Goal: Task Accomplishment & Management: Use online tool/utility

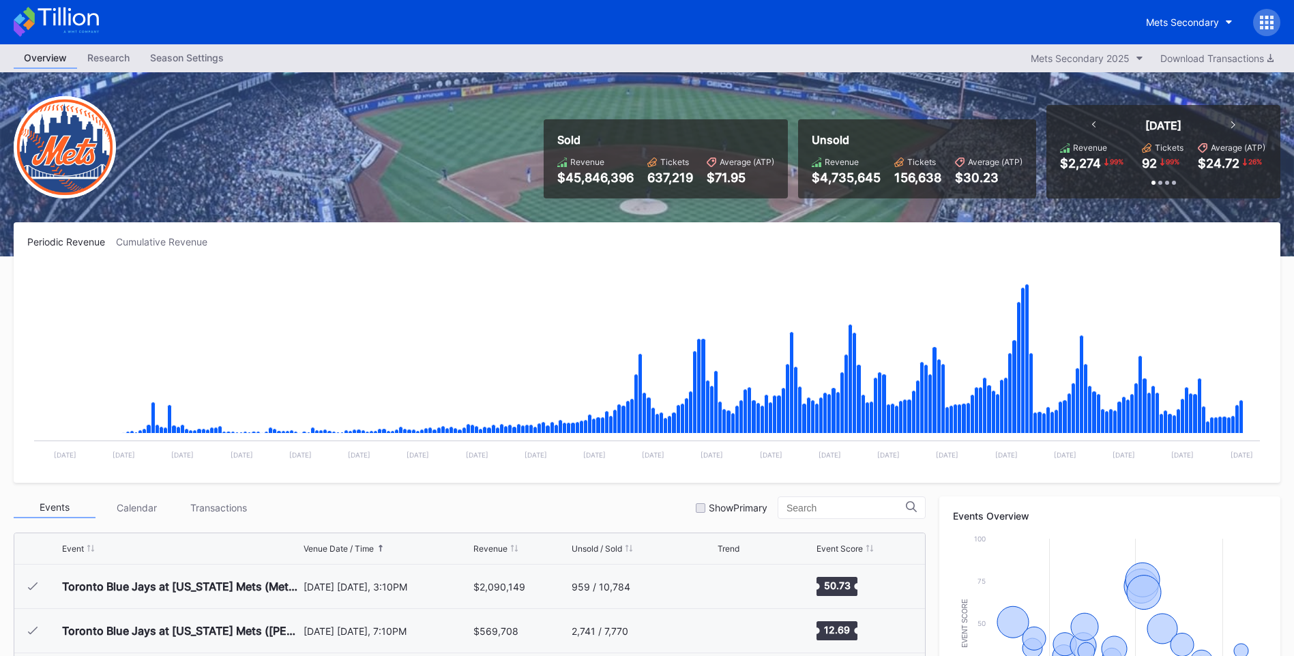
scroll to position [2881, 0]
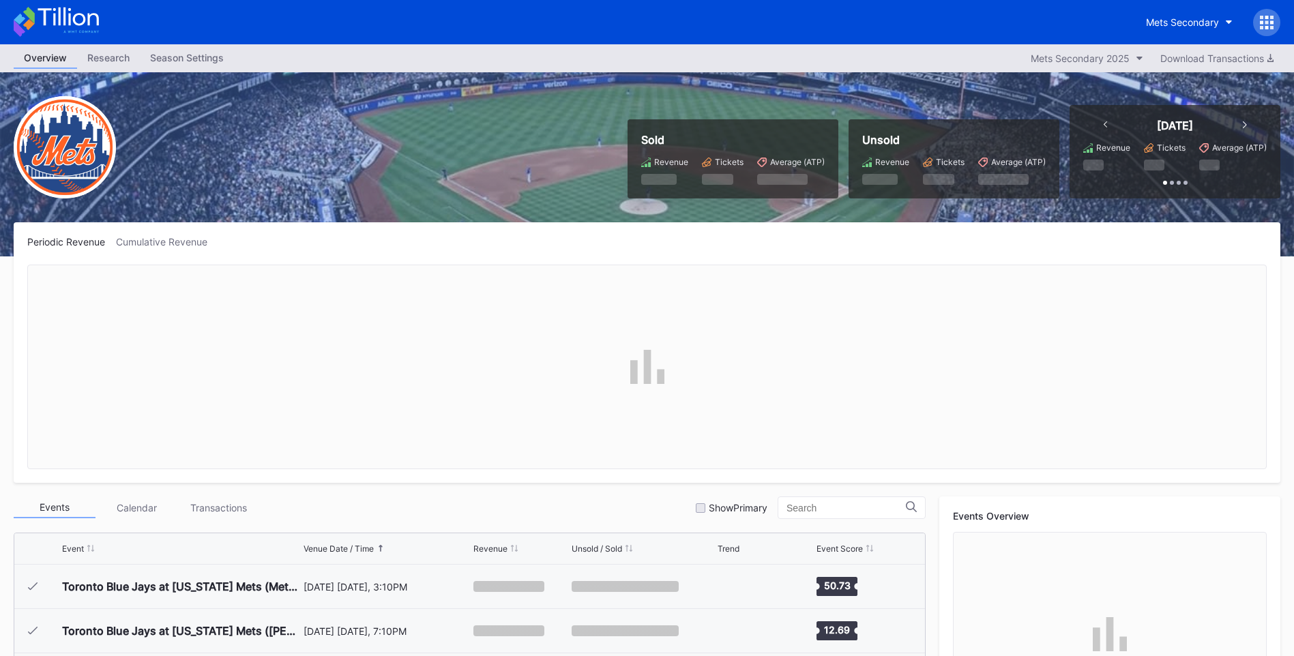
scroll to position [2881, 0]
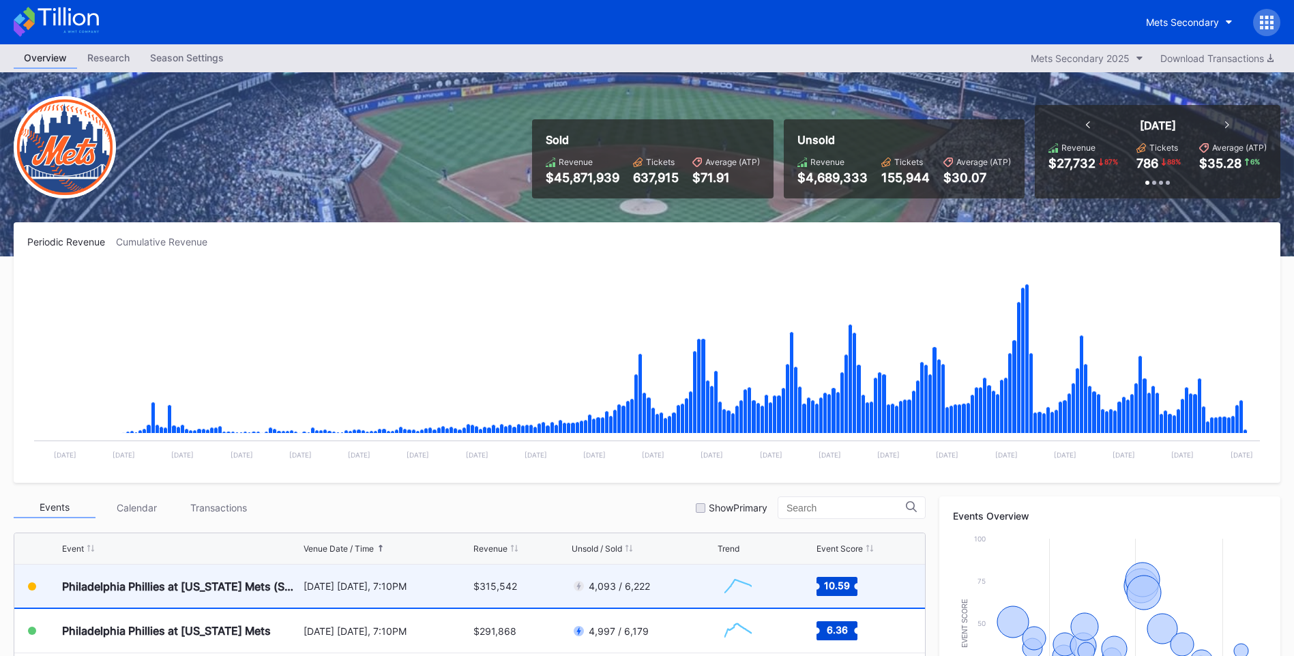
click at [248, 592] on div "Philadelphia Phillies at [US_STATE] Mets (SNY Players Pins Featuring [PERSON_NA…" at bounding box center [181, 587] width 238 height 14
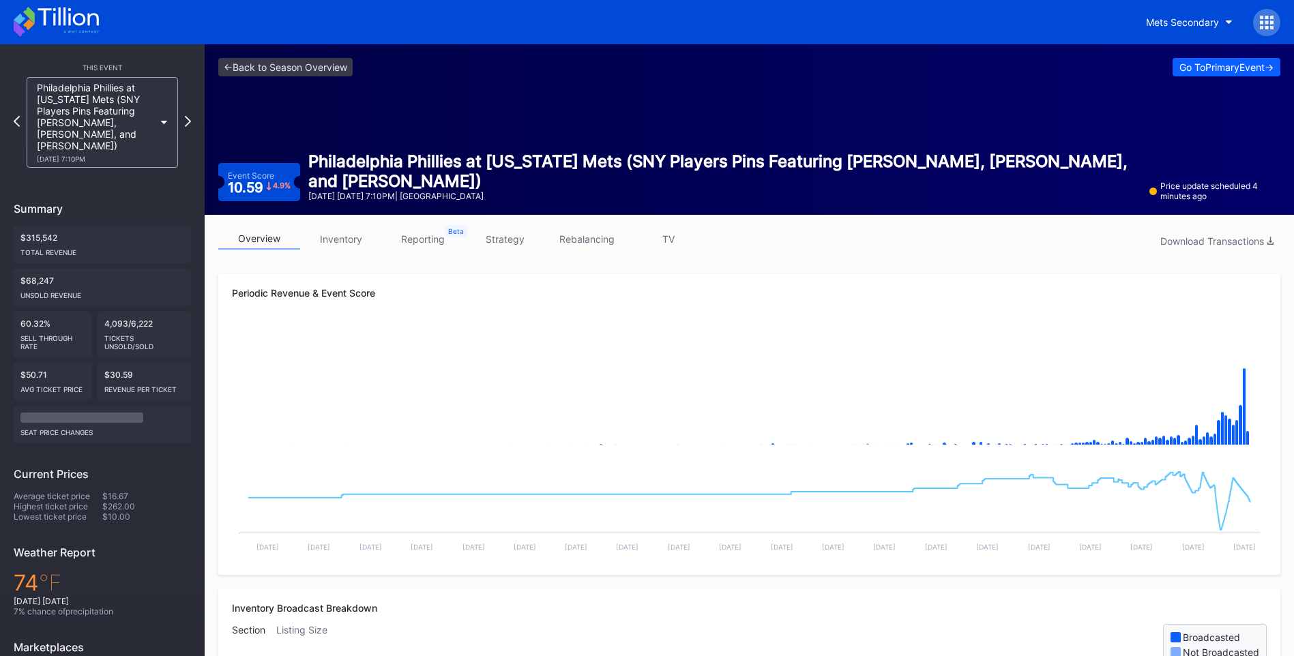
click at [507, 244] on link "strategy" at bounding box center [505, 238] width 82 height 21
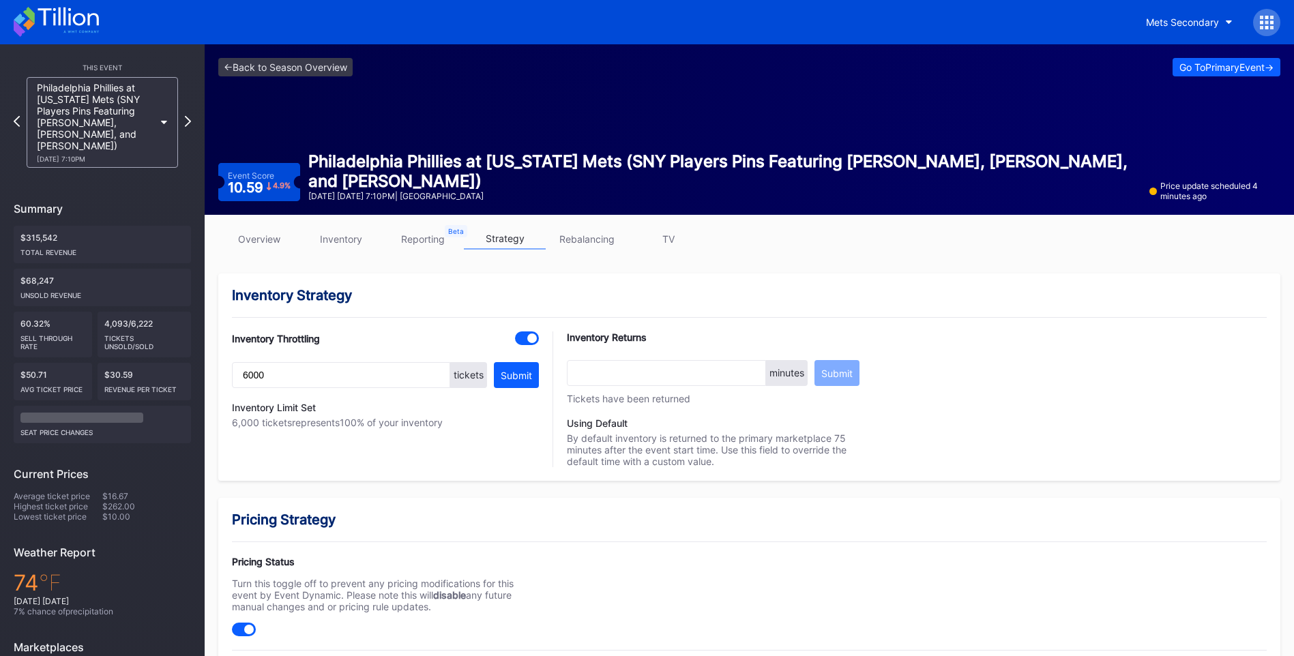
click at [248, 244] on link "overview" at bounding box center [259, 238] width 82 height 21
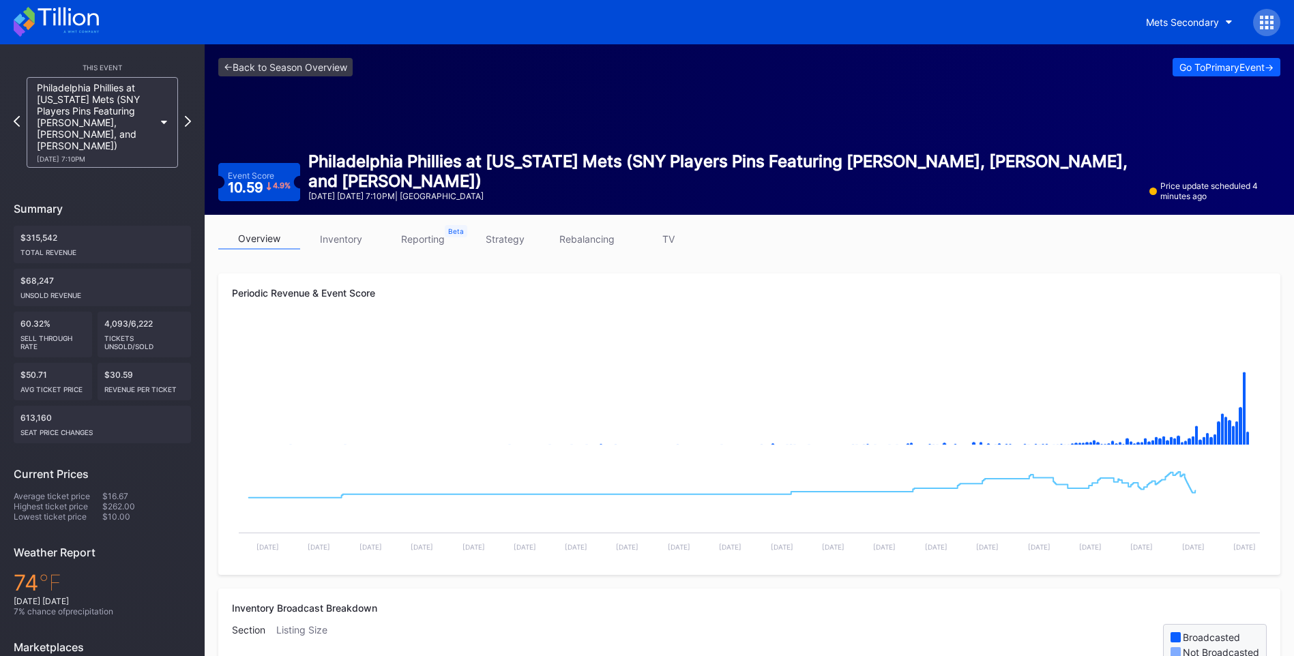
click at [670, 237] on link "TV" at bounding box center [668, 238] width 82 height 21
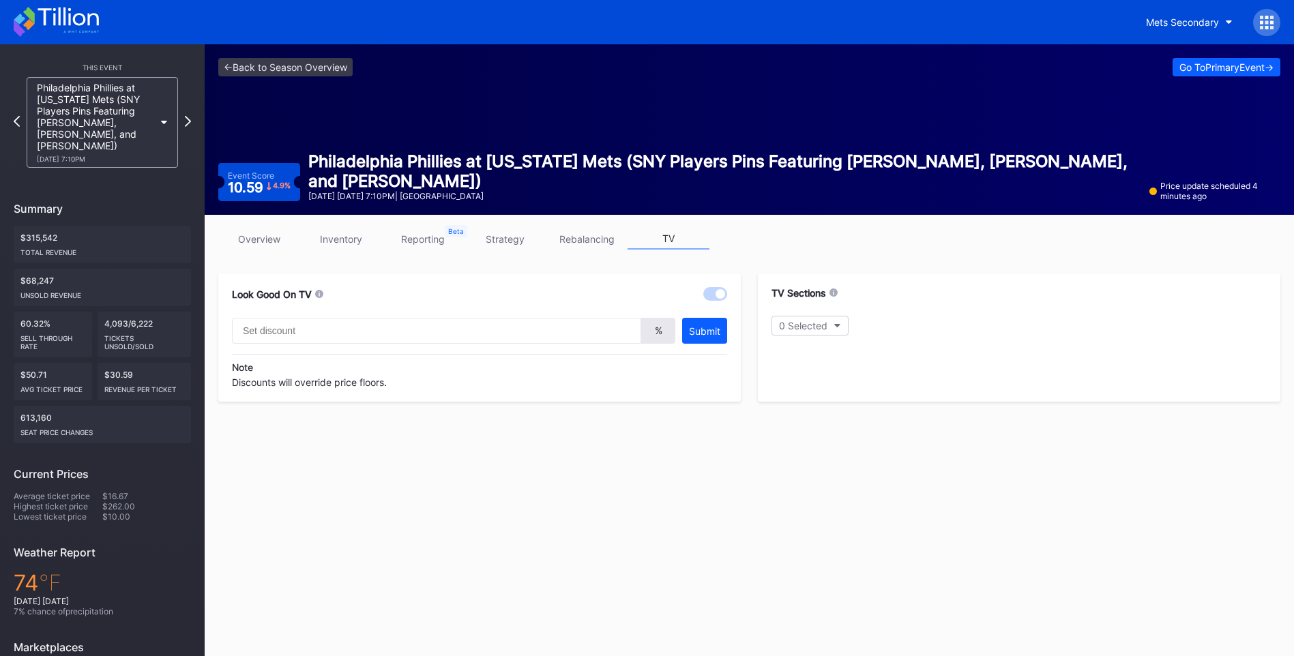
type input "20"
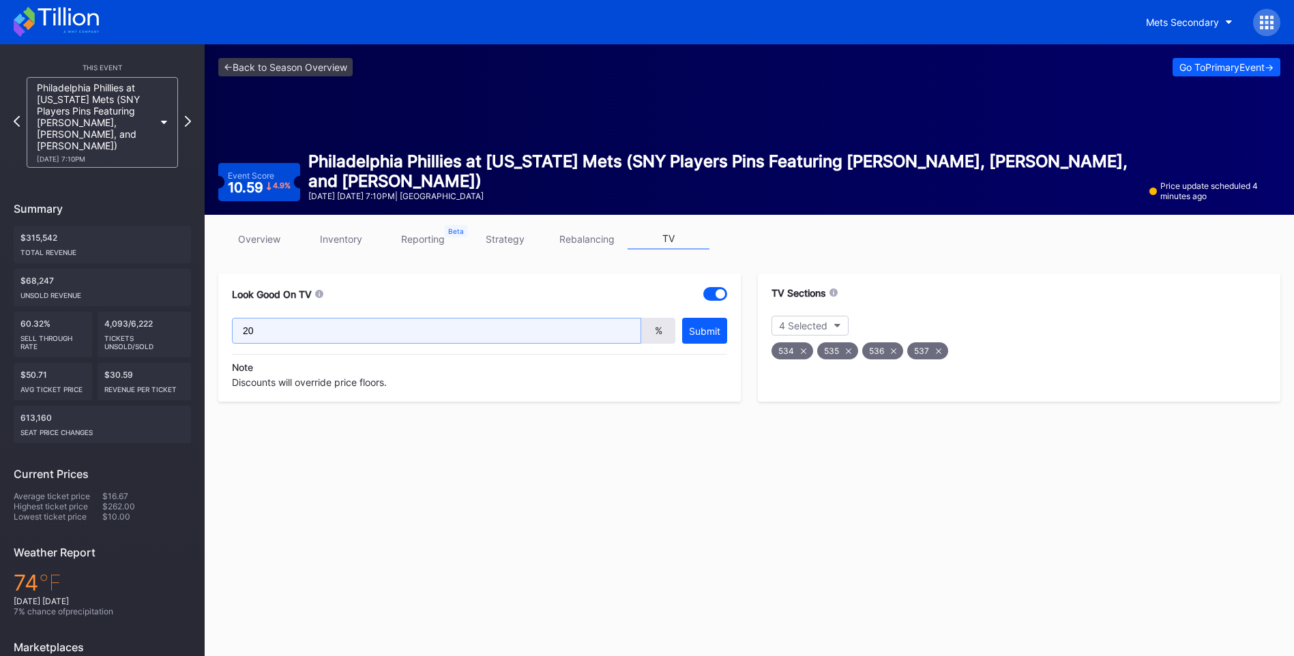
click at [501, 341] on input "20" at bounding box center [436, 331] width 409 height 26
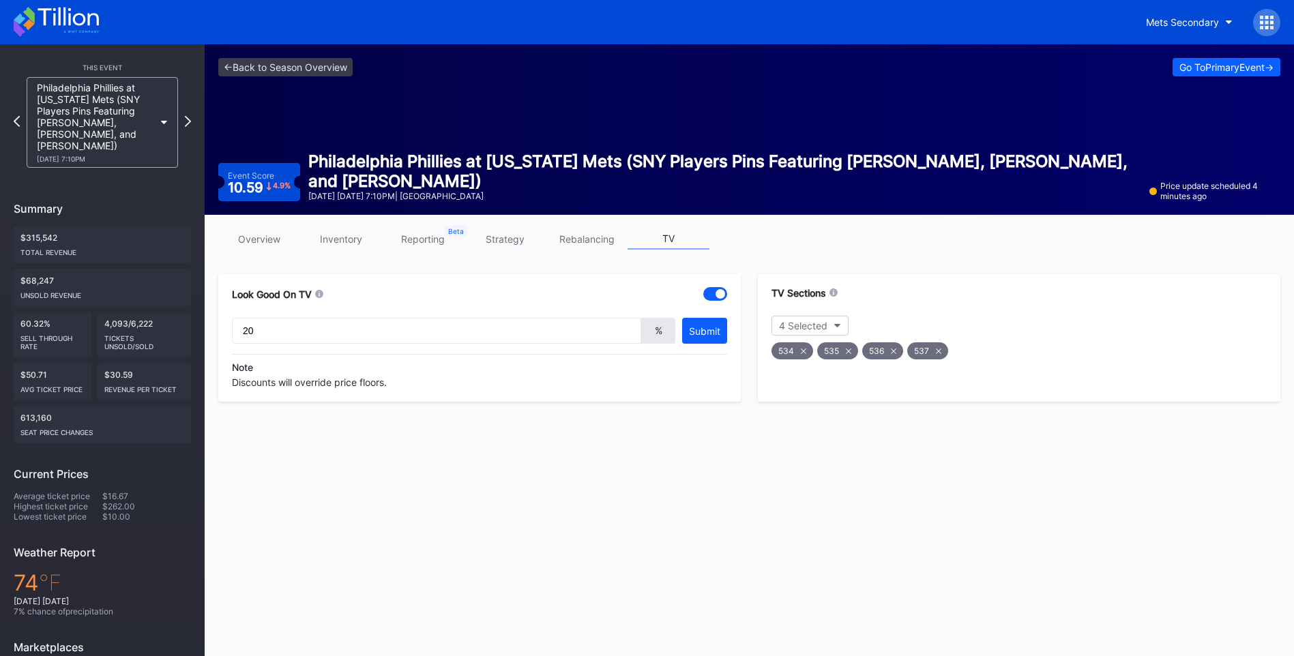
click at [560, 596] on div "<- Back to Season Overview Go To Primary Event -> Event Score 10.59 4.9 % Phila…" at bounding box center [749, 420] width 1089 height 753
click at [190, 117] on icon at bounding box center [188, 121] width 8 height 13
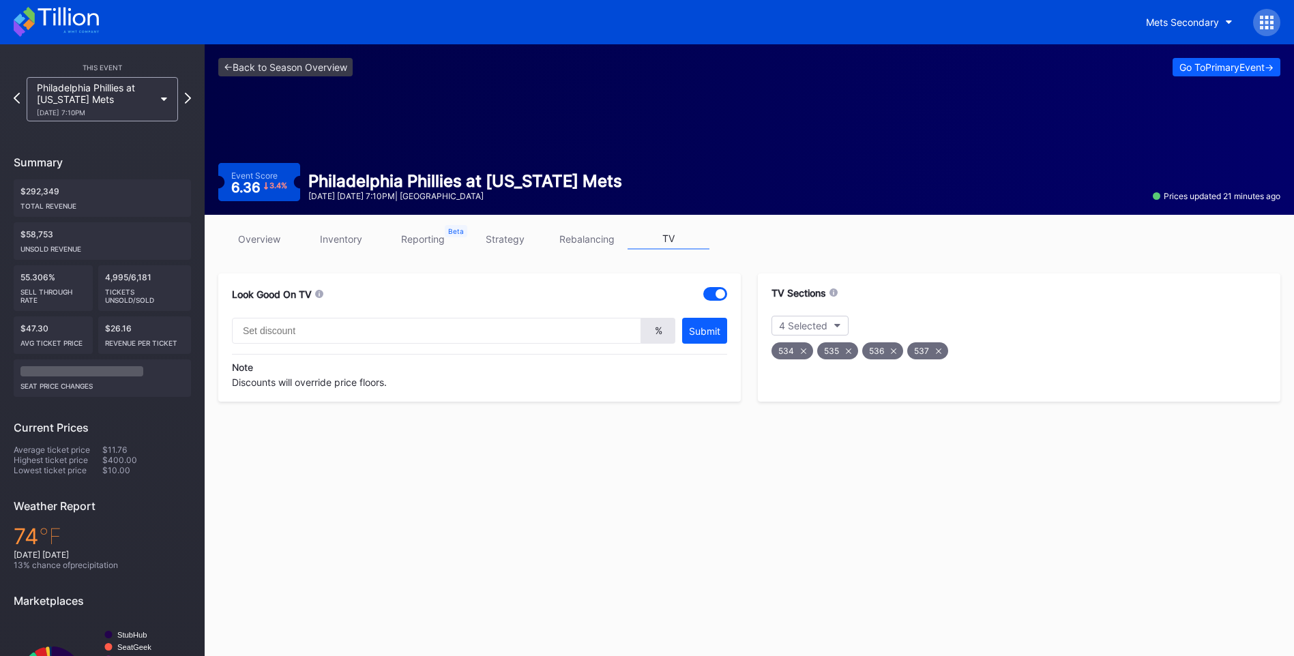
click at [270, 236] on link "overview" at bounding box center [259, 238] width 82 height 21
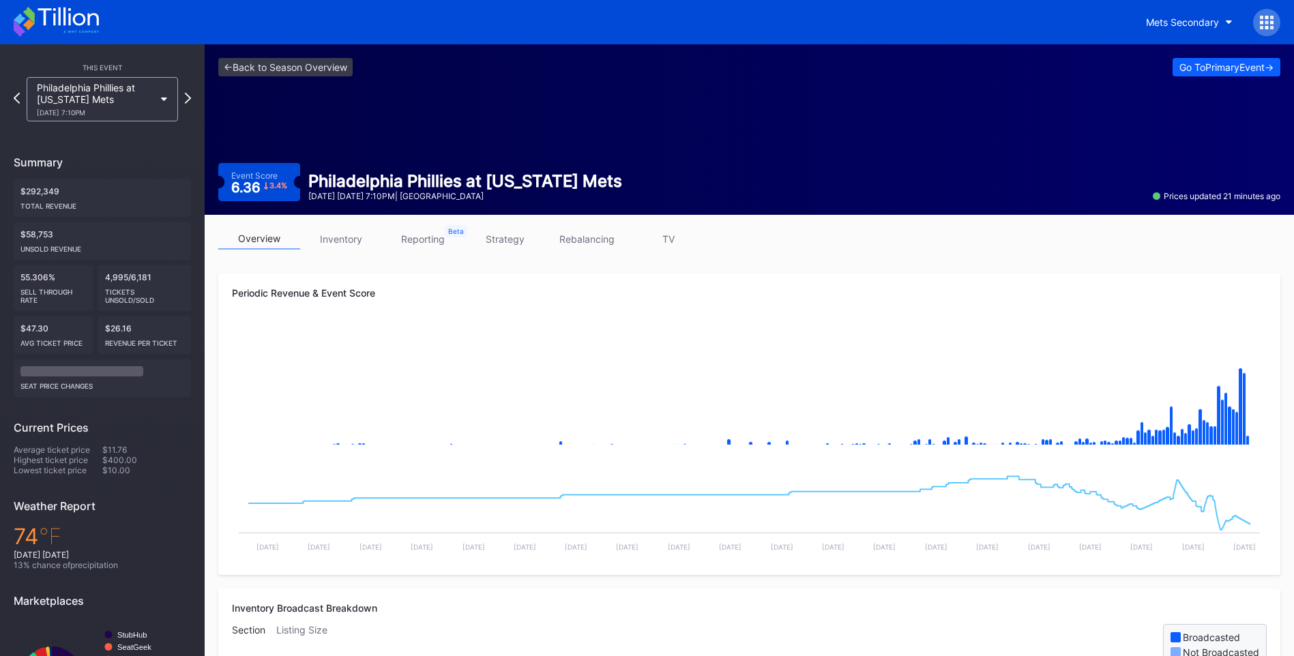
click at [668, 231] on link "TV" at bounding box center [668, 238] width 82 height 21
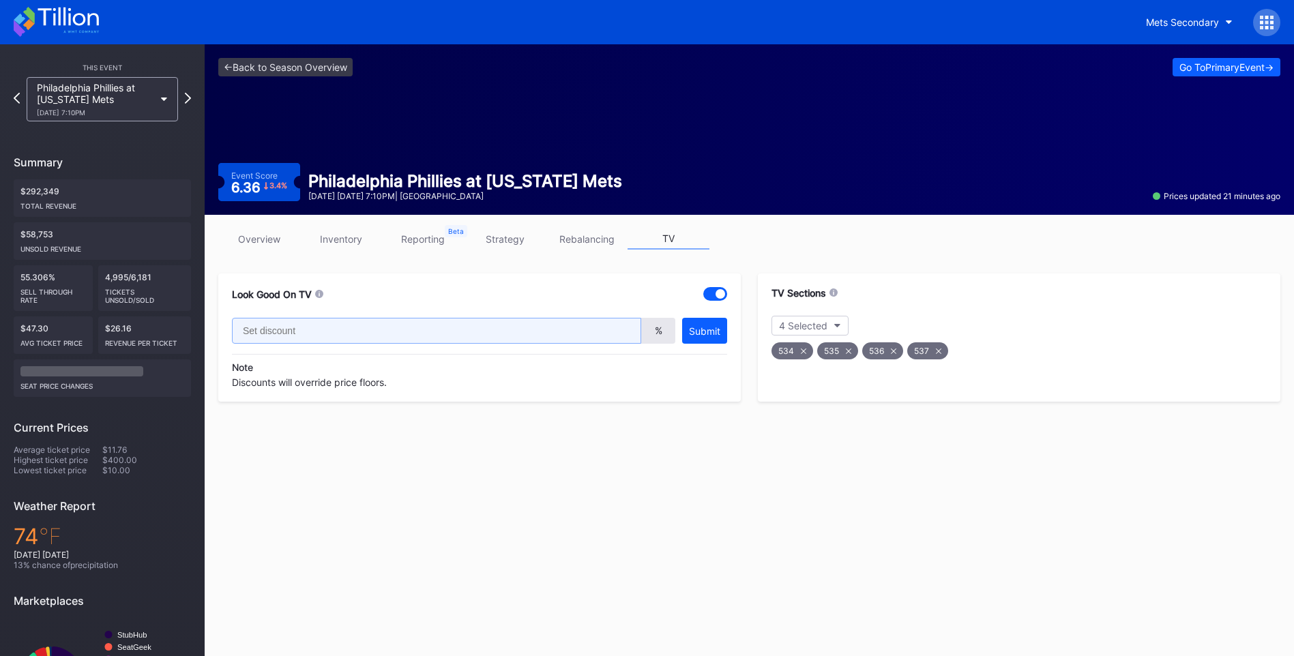
click at [389, 325] on input "text" at bounding box center [436, 331] width 409 height 26
type input "20"
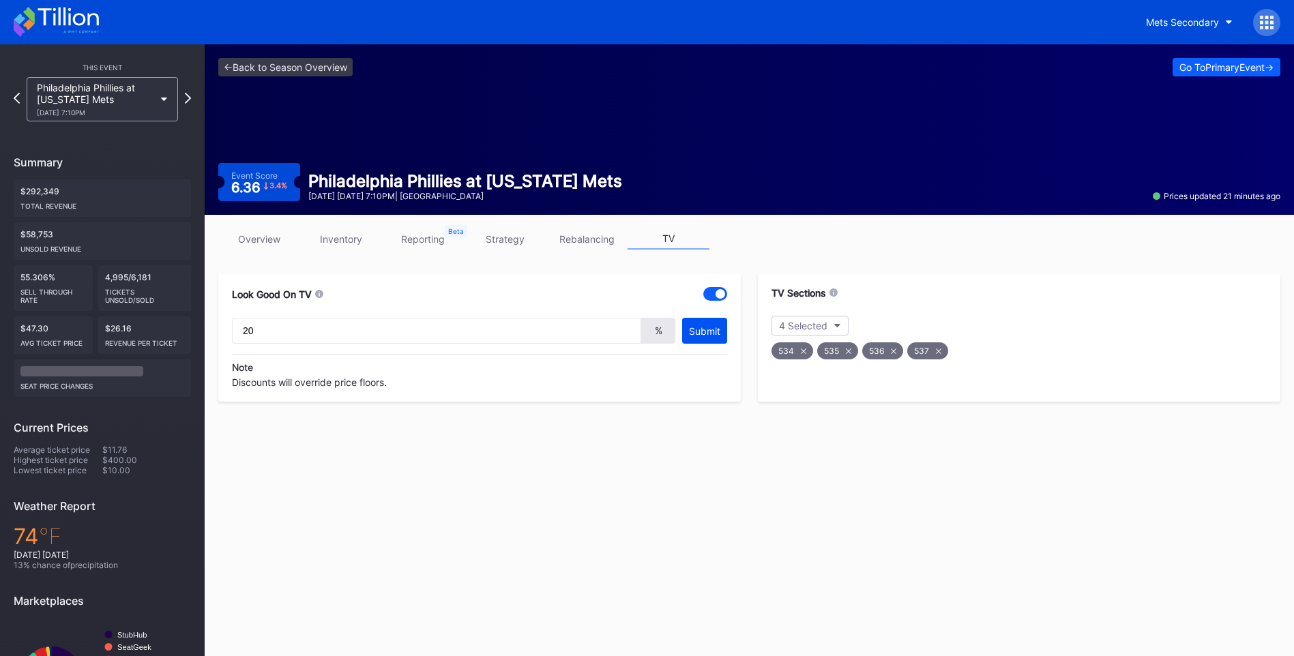
click at [709, 325] on div "Submit" at bounding box center [704, 331] width 31 height 12
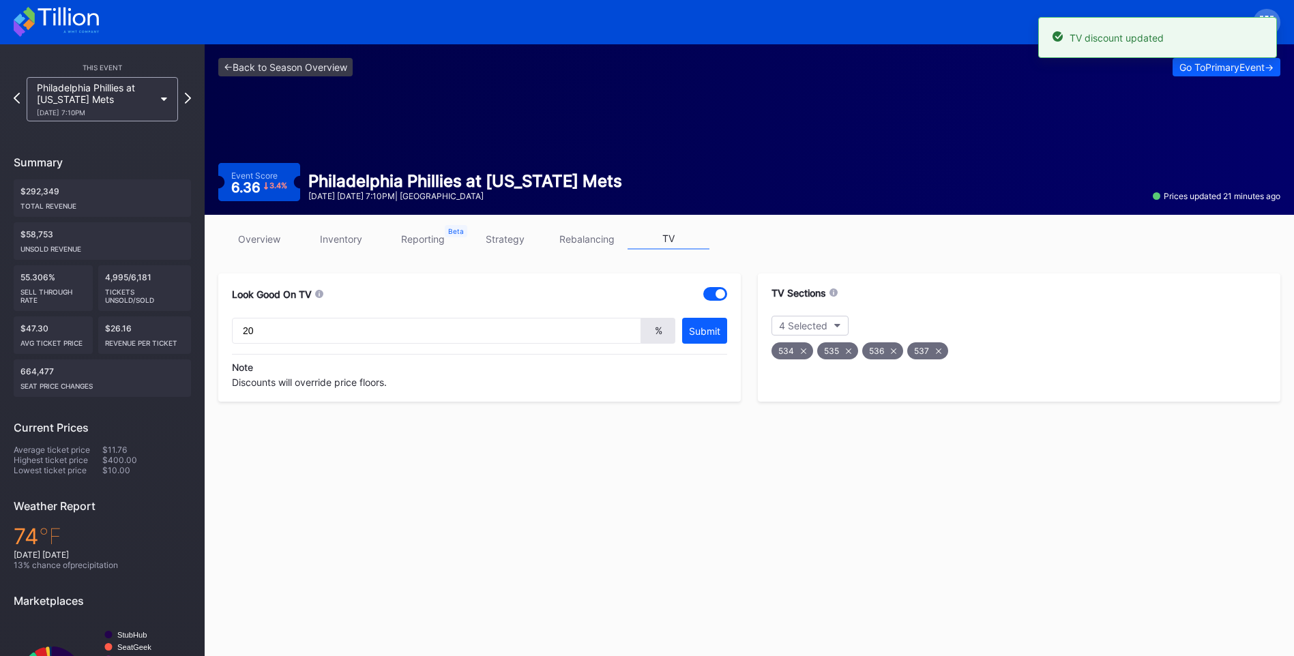
click at [861, 640] on div "<- Back to Season Overview Go To Primary Event -> Event Score 6.36 3.4 % Philad…" at bounding box center [749, 397] width 1089 height 707
